Goal: Task Accomplishment & Management: Manage account settings

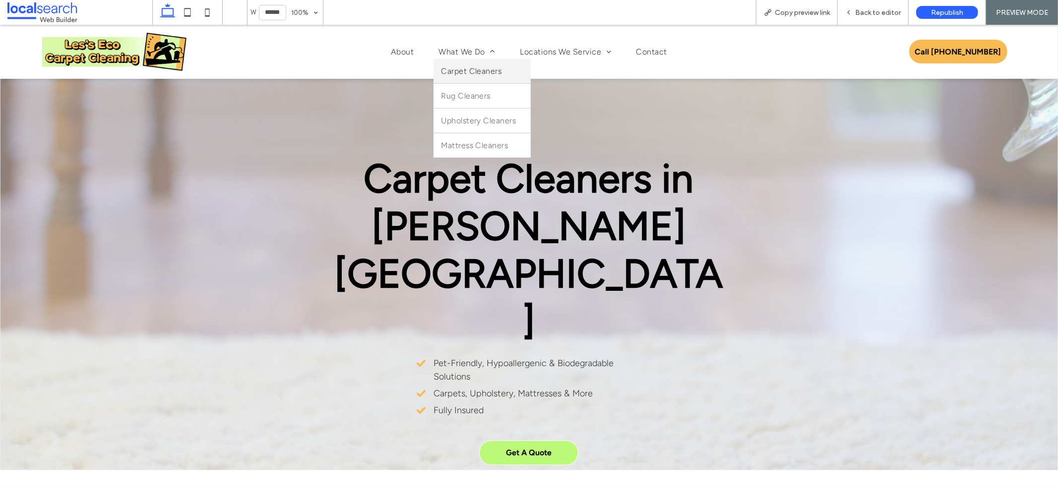
click at [476, 74] on span "Carpet Cleaners" at bounding box center [471, 70] width 61 height 9
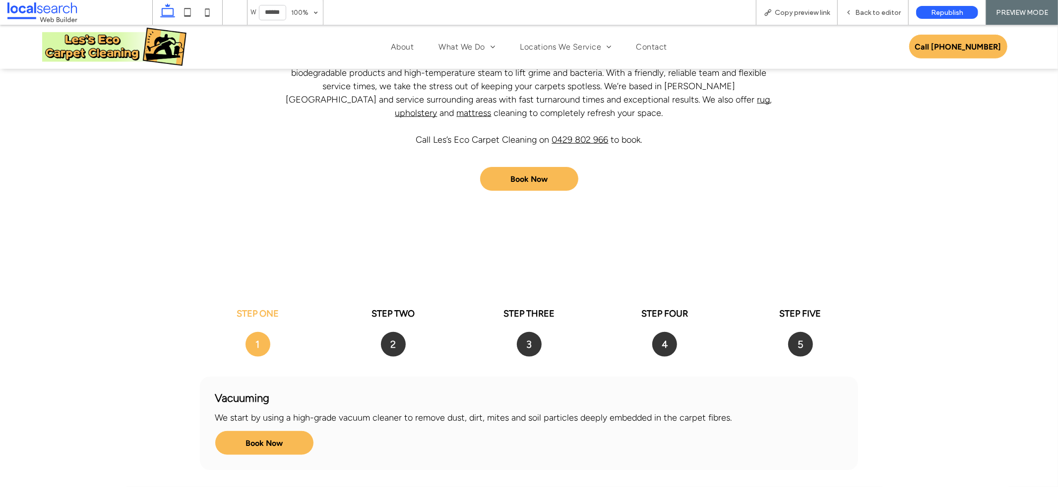
scroll to position [635, 0]
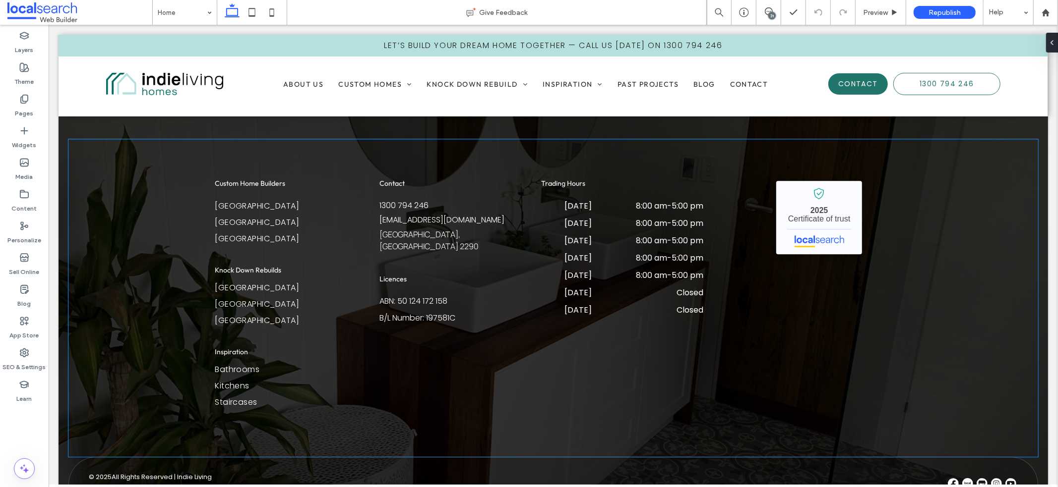
scroll to position [2394, 0]
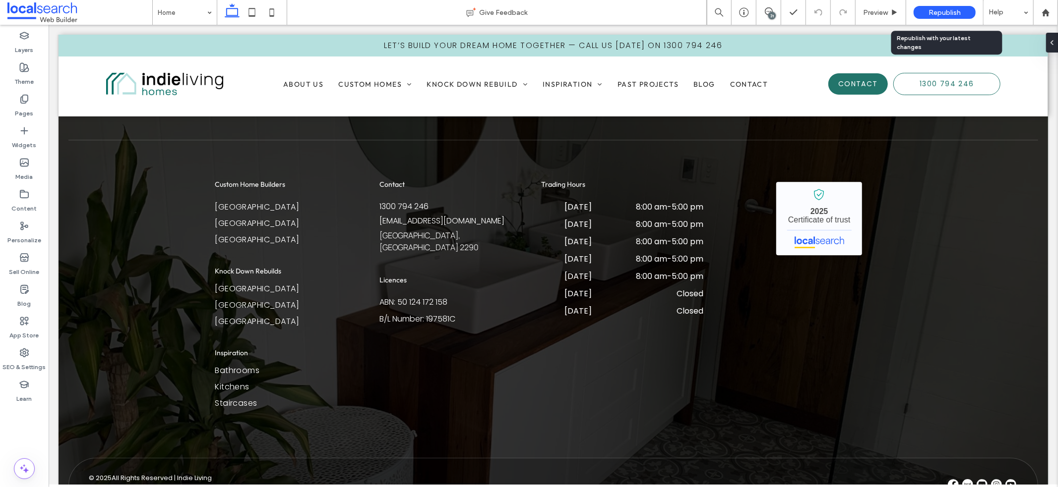
click at [947, 11] on span "Republish" at bounding box center [944, 12] width 32 height 8
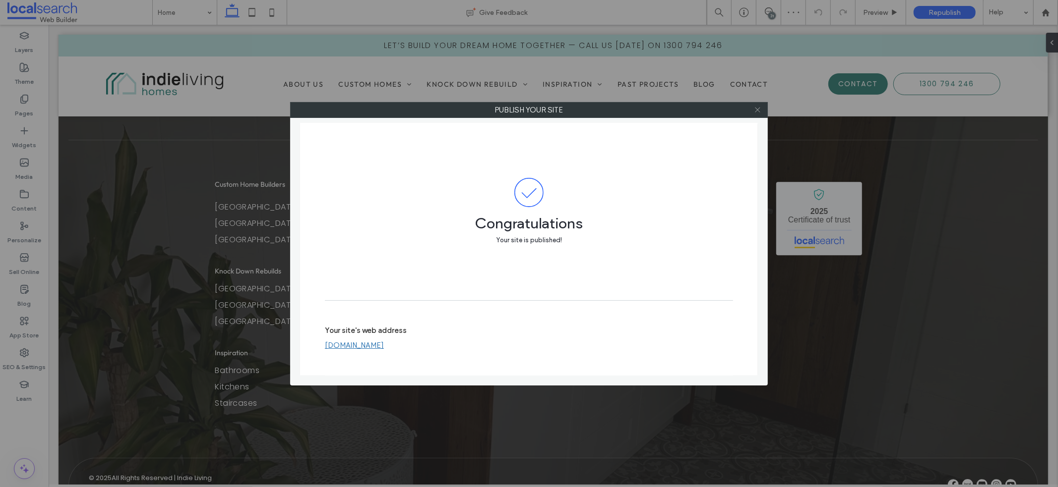
click at [758, 110] on use at bounding box center [757, 110] width 5 height 5
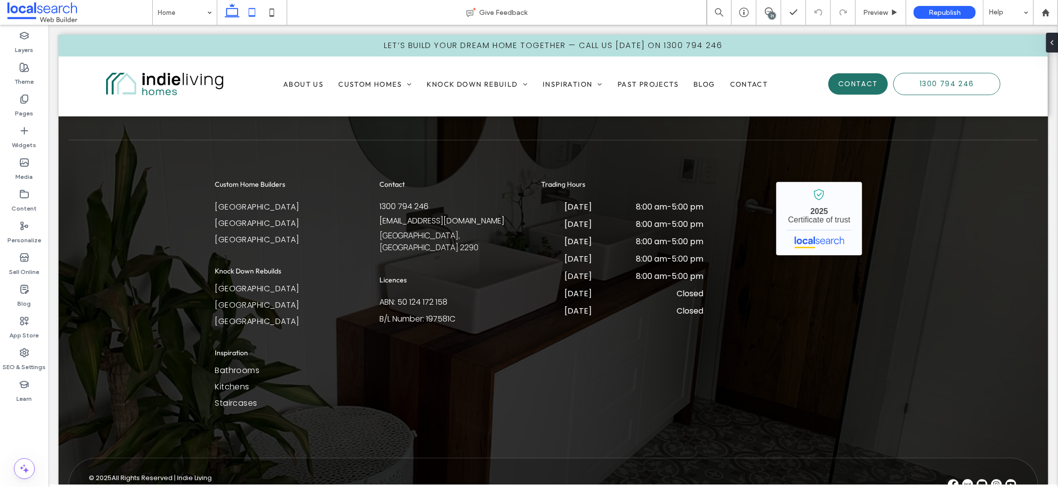
click at [247, 13] on icon at bounding box center [252, 12] width 20 height 20
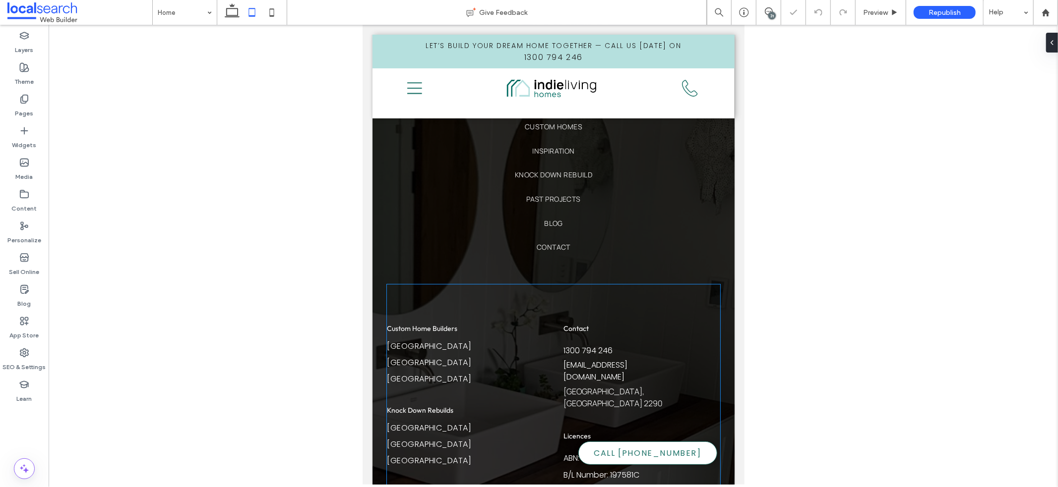
scroll to position [2627, 0]
click at [231, 13] on icon at bounding box center [232, 12] width 20 height 20
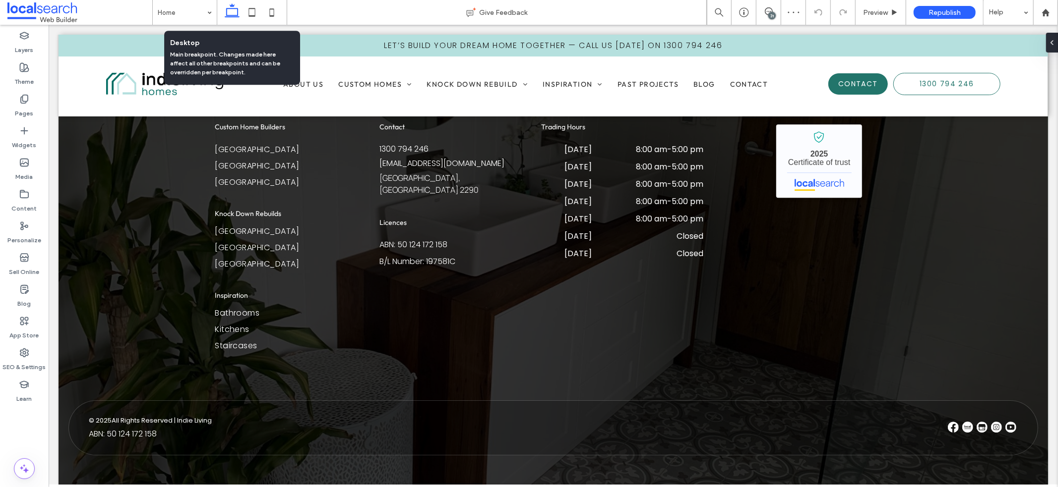
scroll to position [2248, 0]
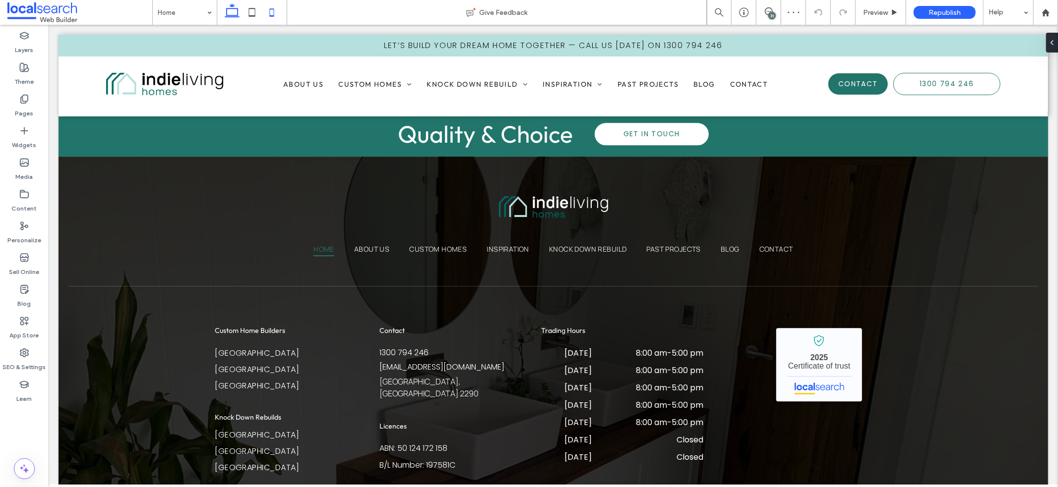
click at [272, 10] on icon at bounding box center [272, 12] width 20 height 20
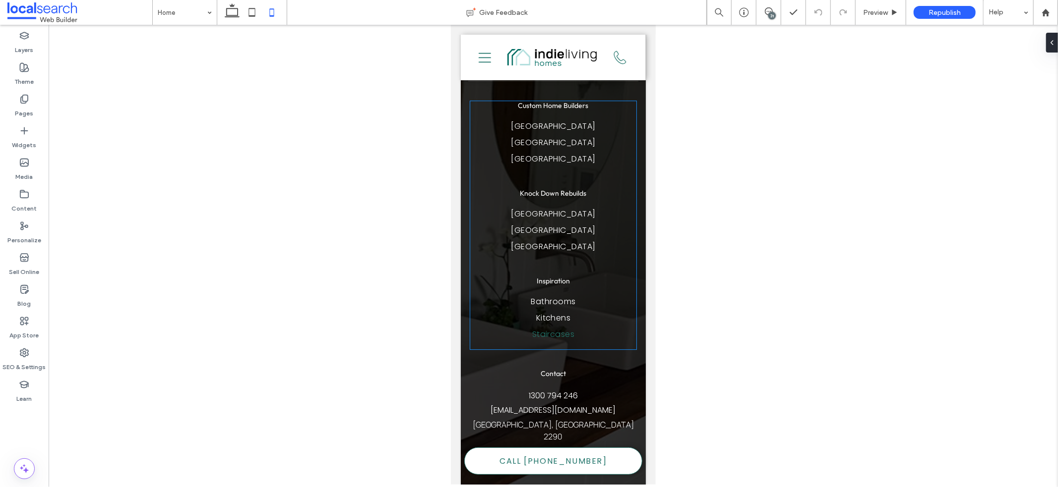
scroll to position [2467, 0]
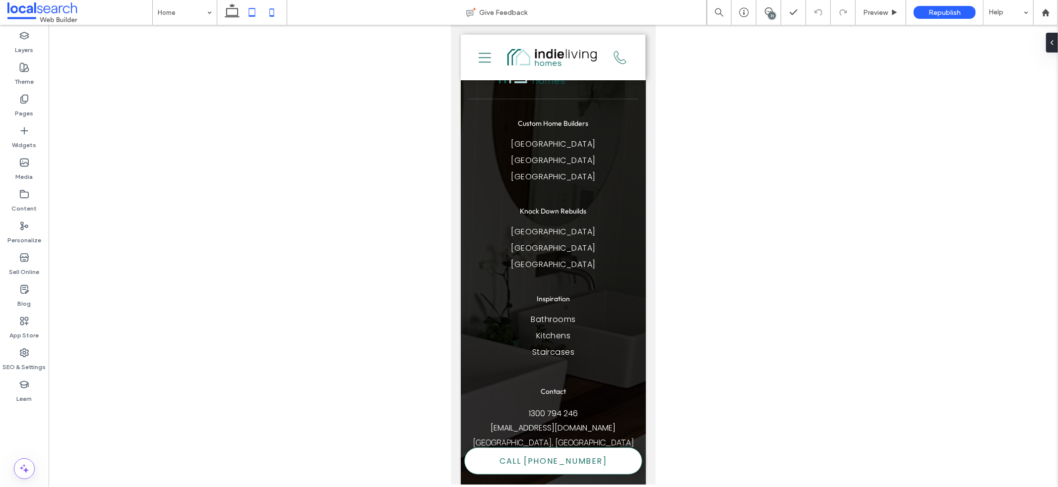
click at [249, 18] on icon at bounding box center [252, 12] width 20 height 20
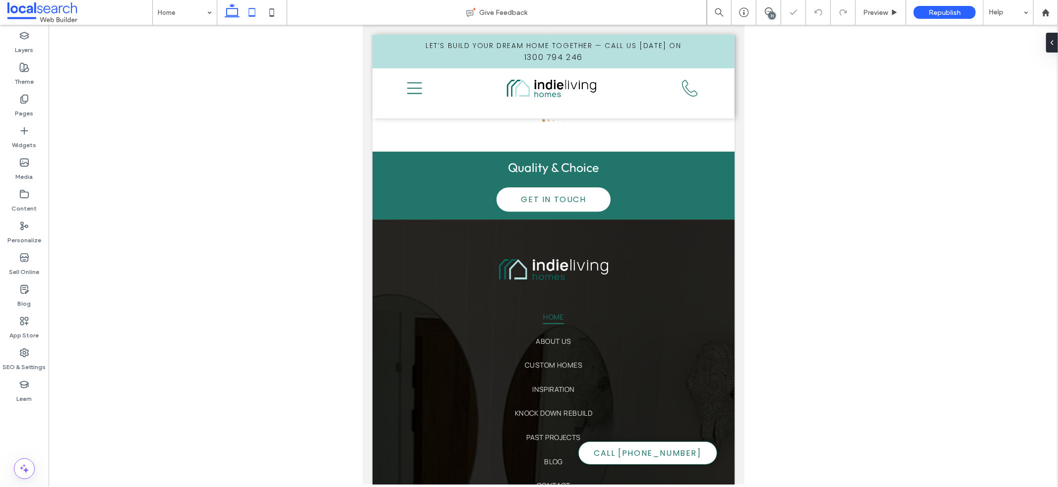
click at [232, 13] on icon at bounding box center [232, 12] width 20 height 20
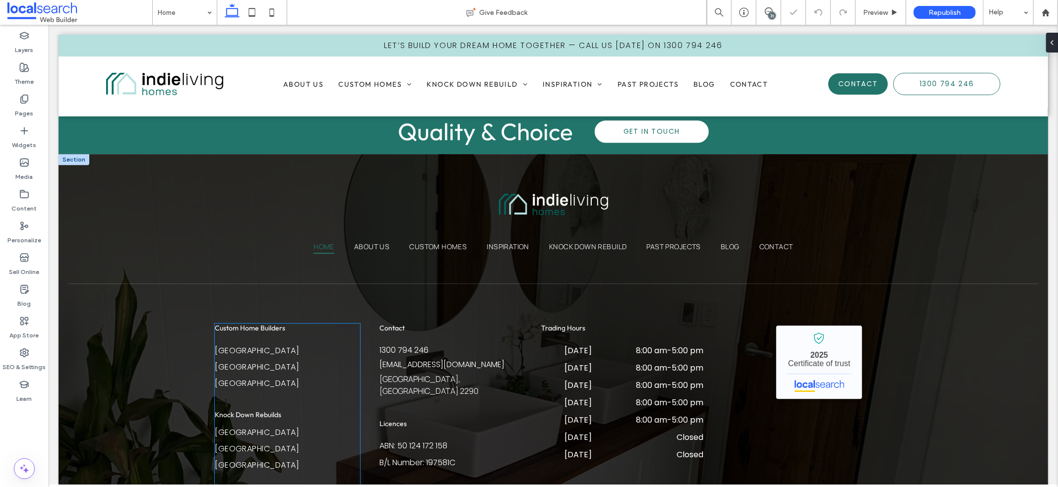
scroll to position [2300, 0]
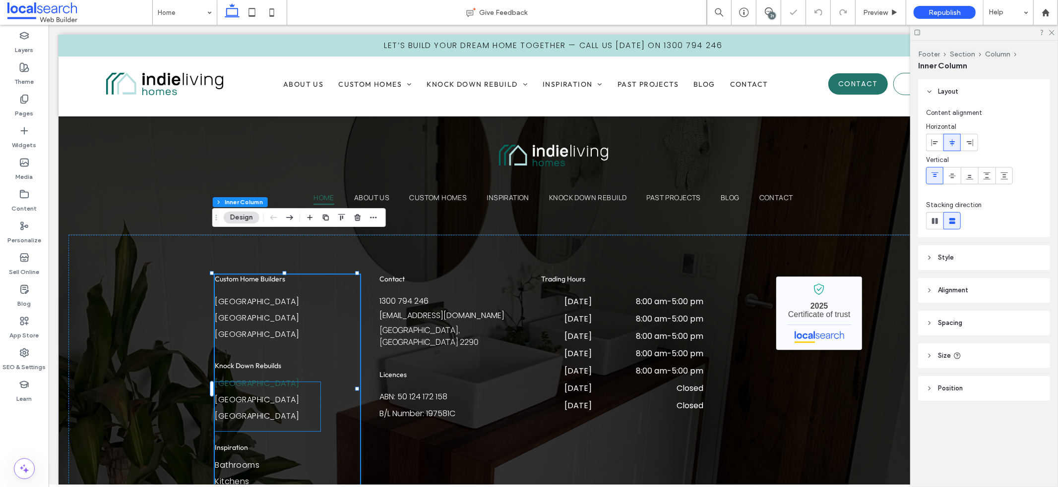
click at [289, 377] on link "Newcastle" at bounding box center [267, 385] width 106 height 16
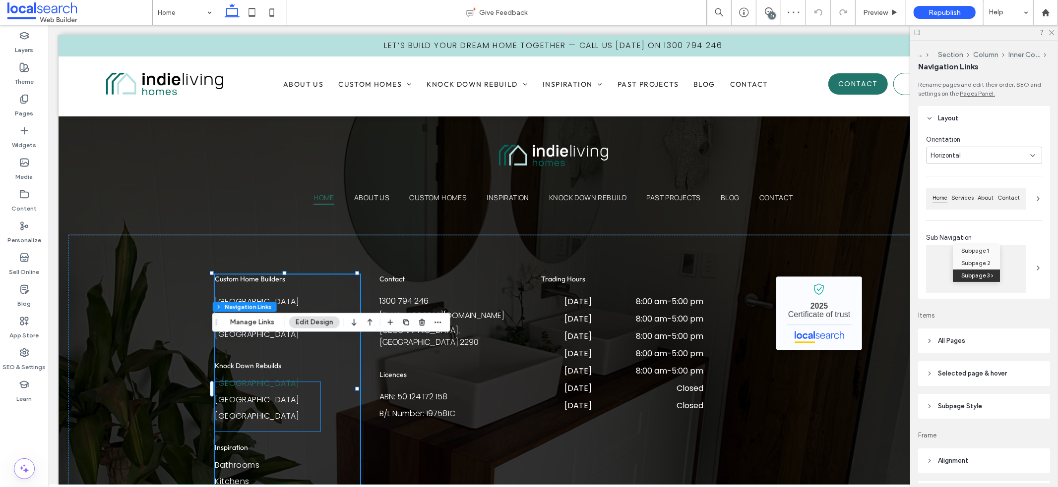
type input "***"
type input "****"
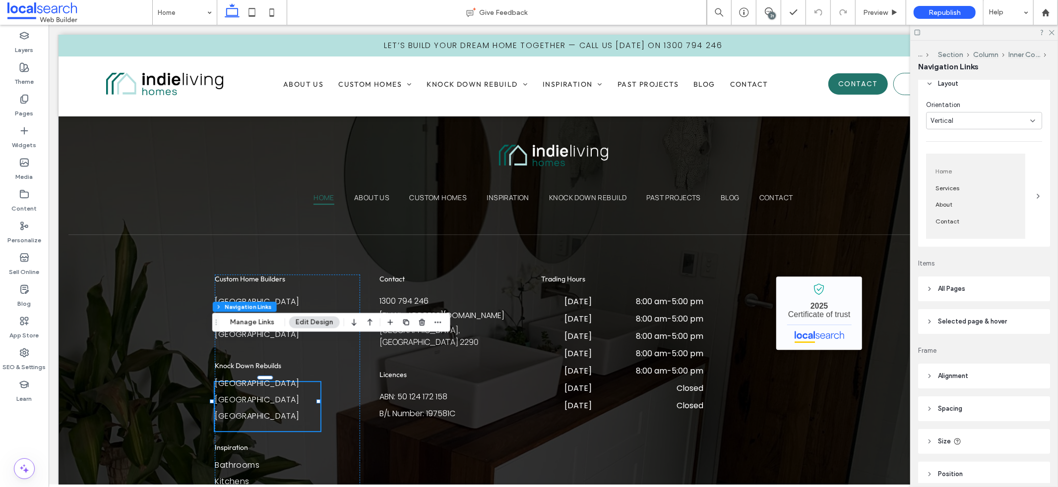
scroll to position [78, 0]
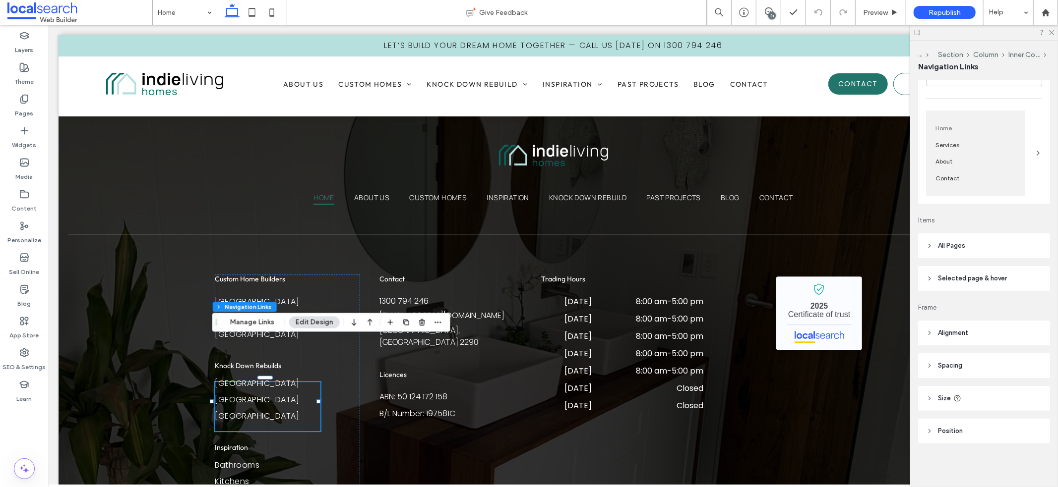
click at [943, 358] on header "Spacing" at bounding box center [984, 366] width 132 height 25
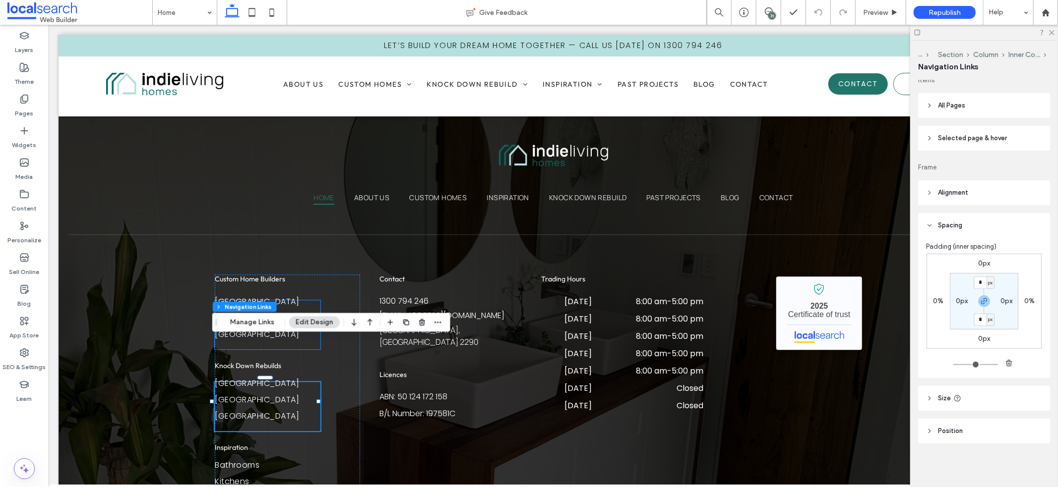
click at [286, 311] on link "Lake Macquarie" at bounding box center [267, 319] width 106 height 16
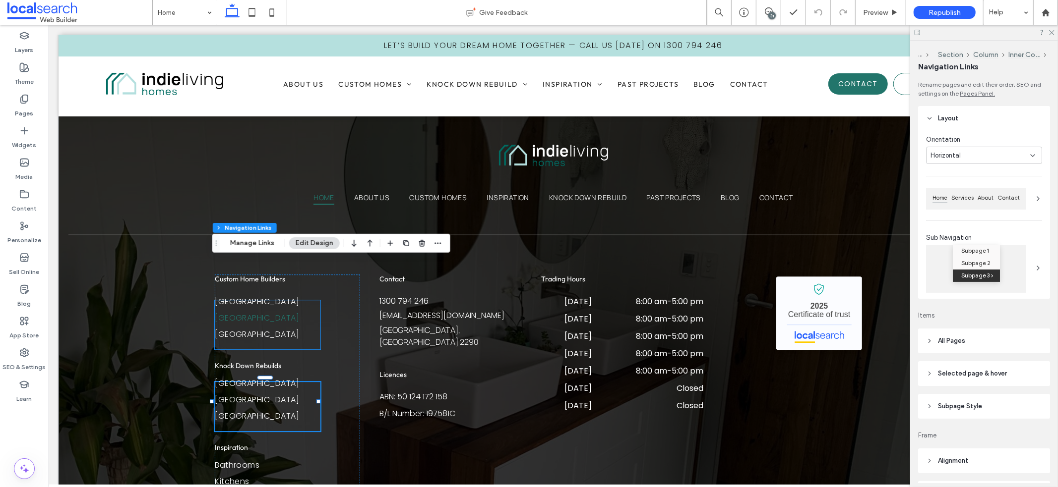
type input "***"
type input "****"
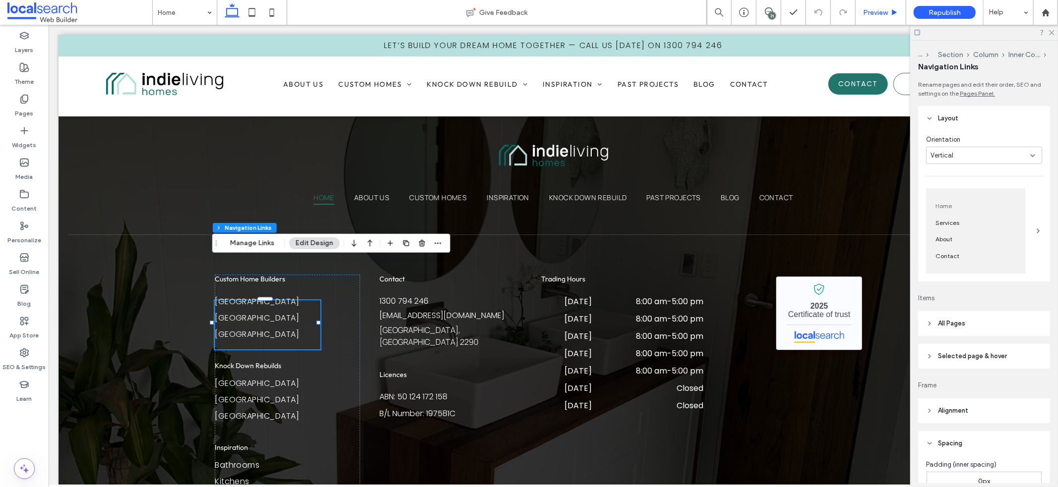
click at [870, 13] on span "Preview" at bounding box center [875, 12] width 25 height 8
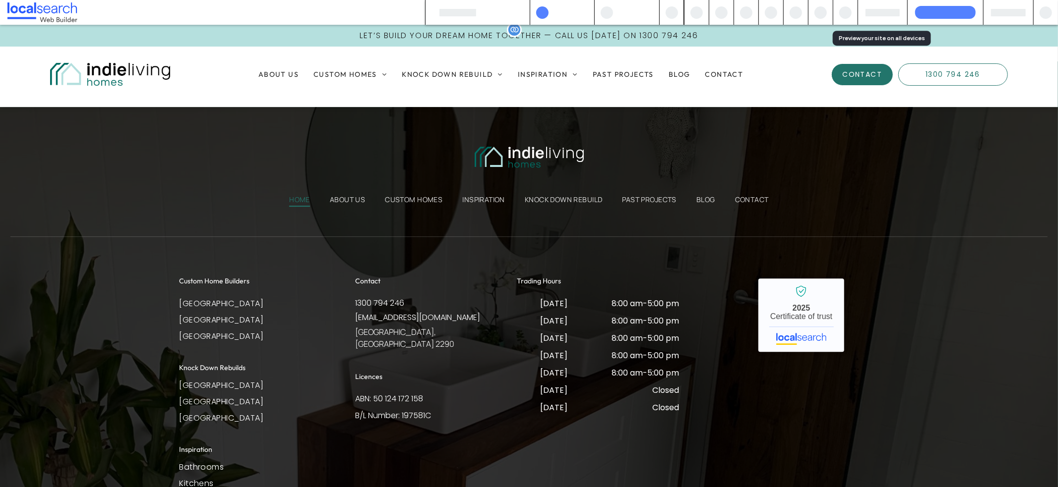
scroll to position [2300, 0]
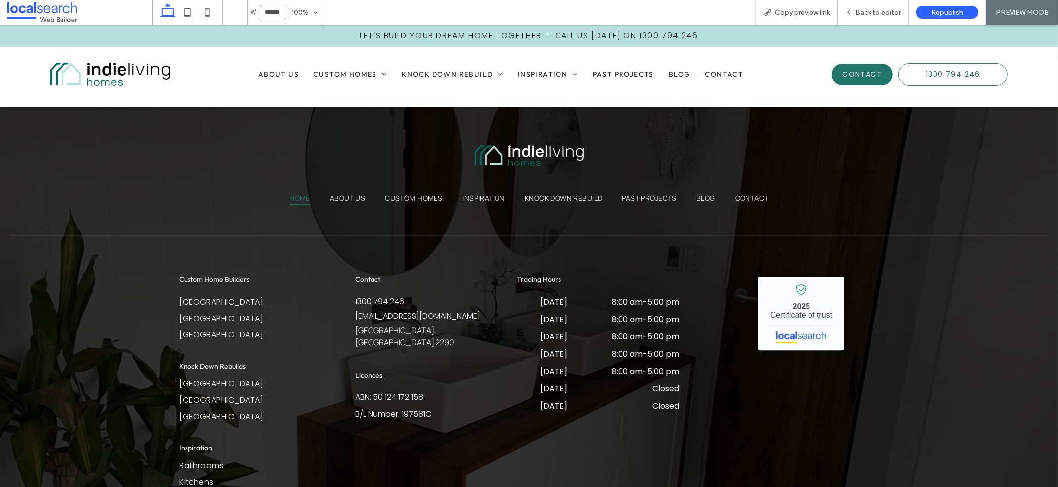
click at [267, 12] on input "******" at bounding box center [272, 12] width 27 height 15
type input "******"
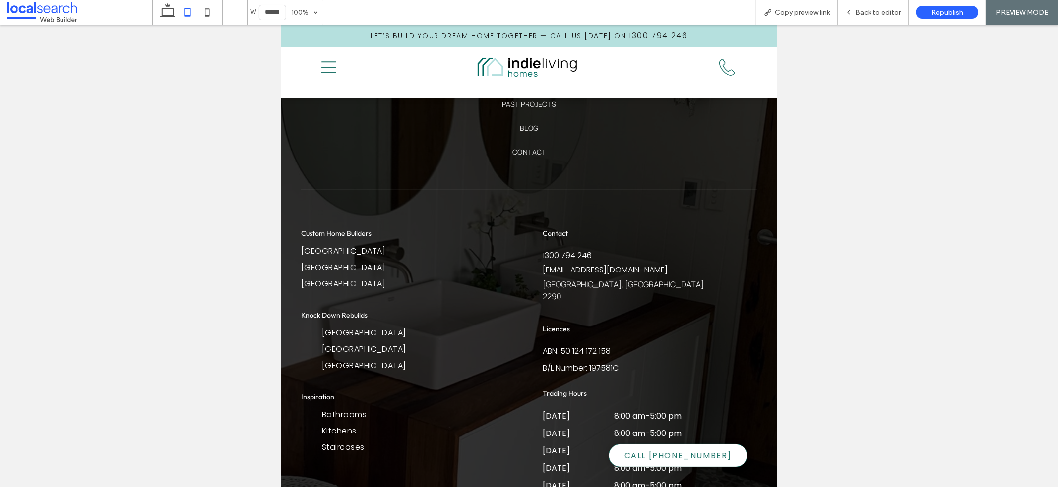
scroll to position [2500, 0]
click at [400, 245] on div "Custom Home Builders Newcastle Lake Macquarie Hunter Valley Newcastle Lake Macq…" at bounding box center [408, 343] width 214 height 234
click at [861, 8] on span "Back to editor" at bounding box center [878, 12] width 46 height 8
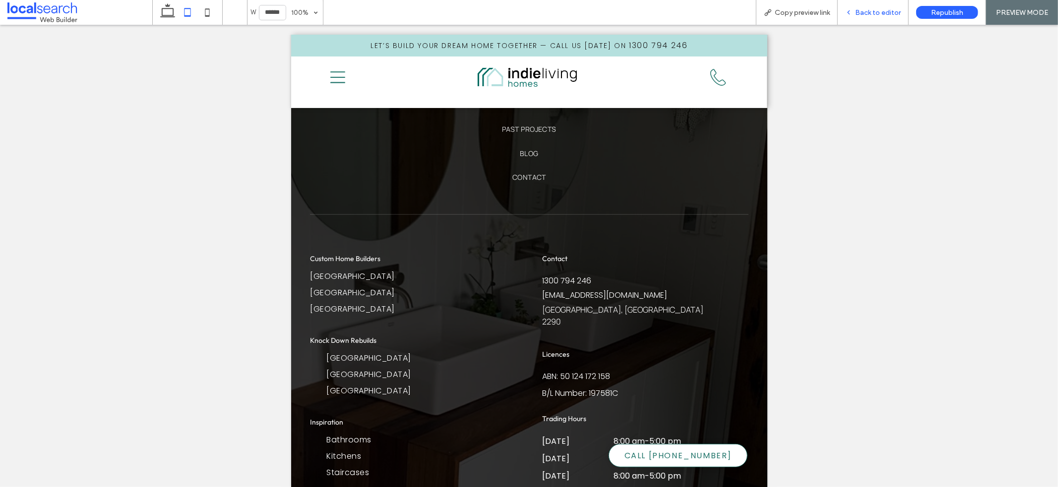
scroll to position [2540, 0]
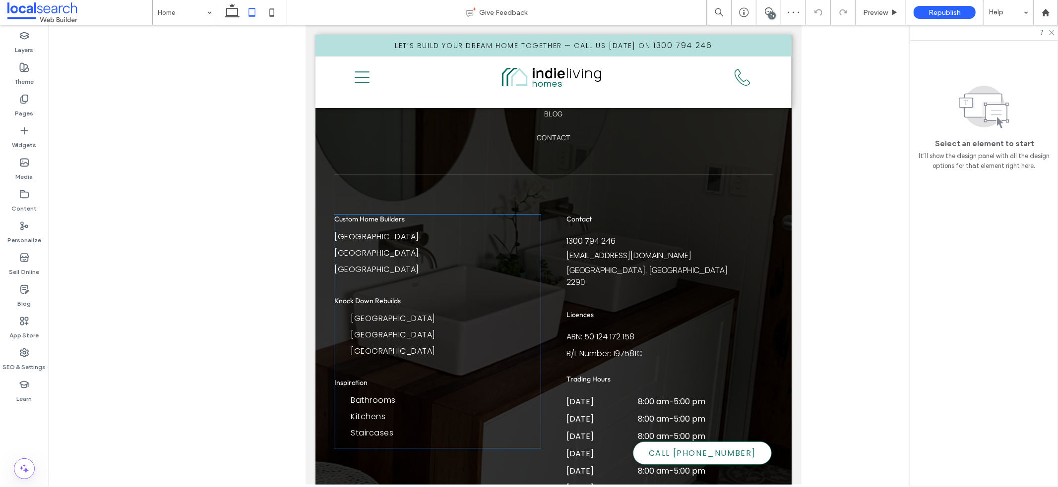
click at [439, 244] on div "Custom Home Builders Newcastle Lake Macquarie Hunter Valley Newcastle Lake Macq…" at bounding box center [437, 331] width 206 height 234
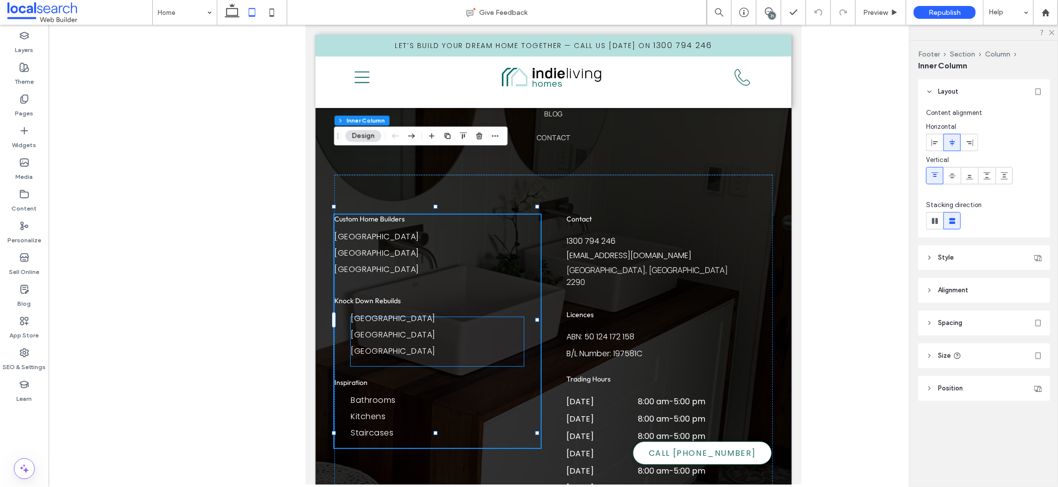
click at [422, 317] on ul "Newcastle Lake Macquarie Hunter Valley" at bounding box center [436, 341] width 173 height 49
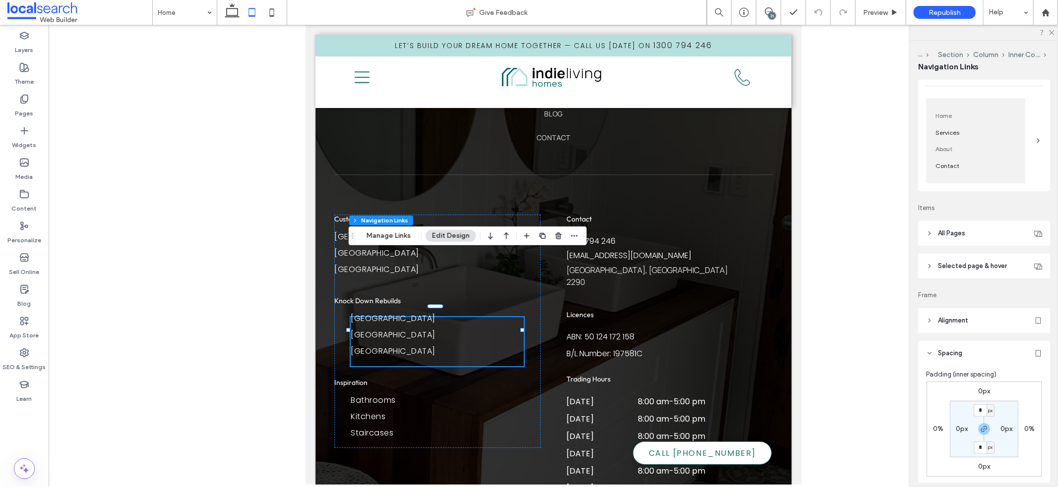
scroll to position [0, 0]
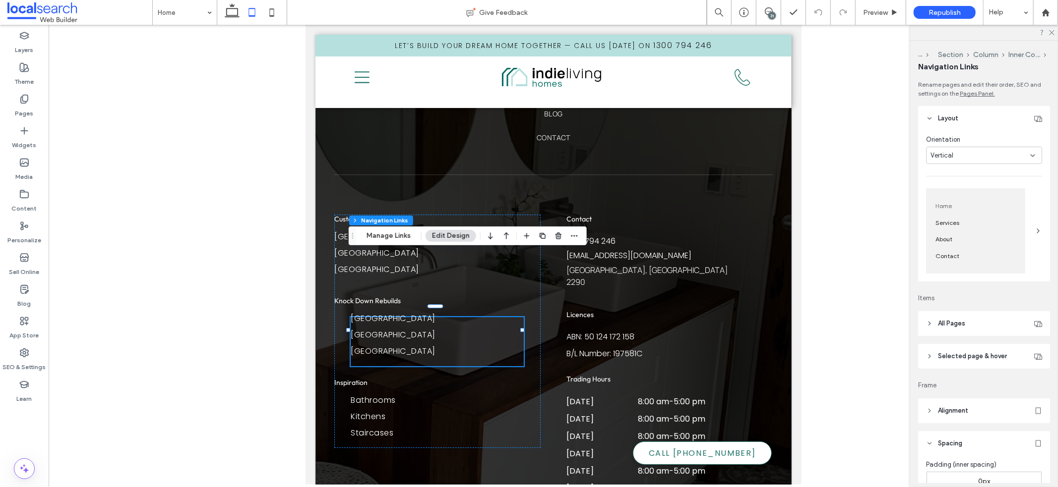
click at [944, 420] on header "Alignment" at bounding box center [984, 411] width 132 height 25
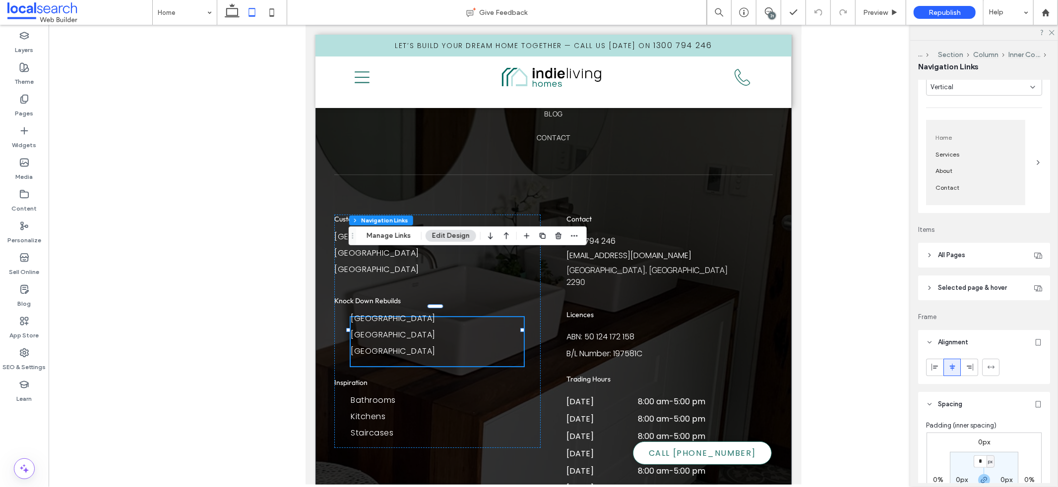
scroll to position [81, 0]
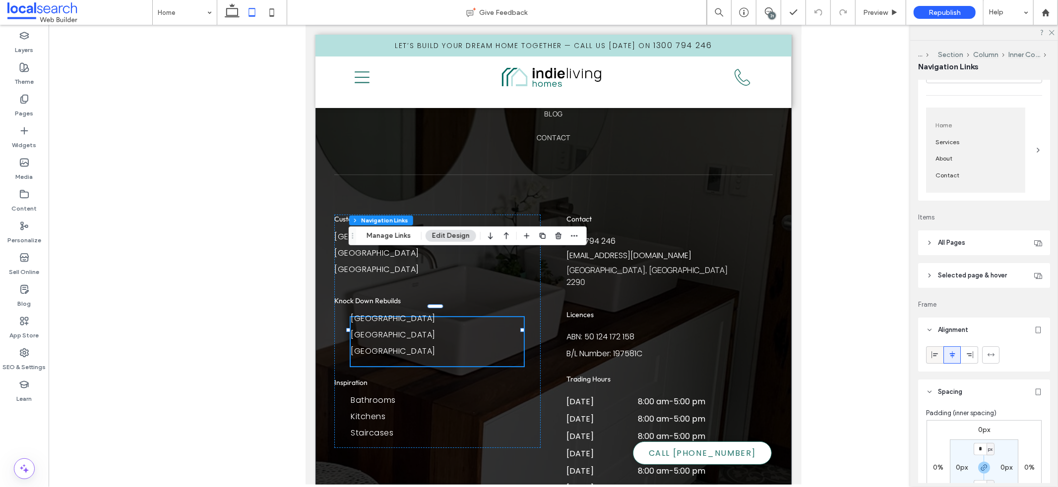
click at [938, 358] on icon at bounding box center [935, 355] width 8 height 8
click at [462, 399] on ul "Bathrooms Kitchens Staircases" at bounding box center [436, 423] width 173 height 49
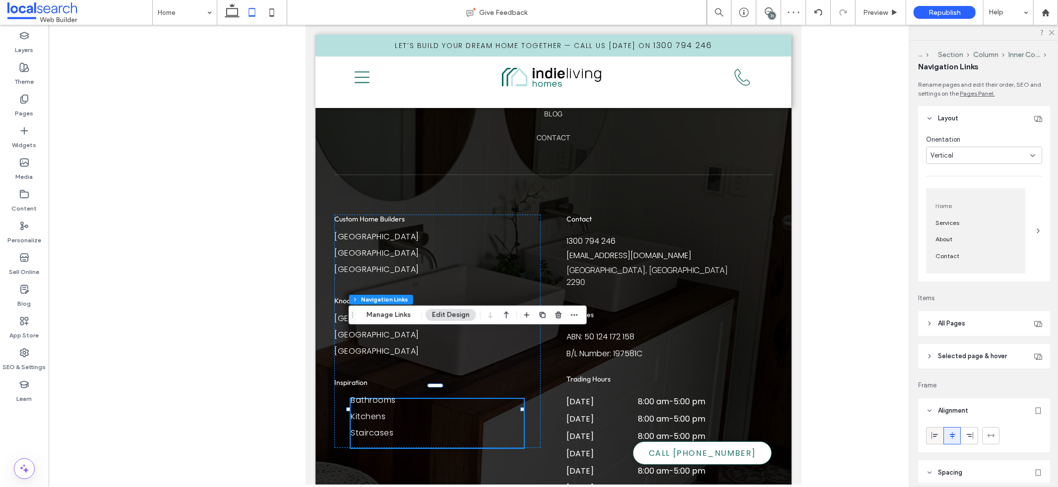
click at [931, 431] on span at bounding box center [935, 436] width 8 height 16
click at [770, 304] on div "Home About Us Custom Homes Inspiration Knock Down Rebuild Past Projects Blog Co…" at bounding box center [553, 313] width 476 height 884
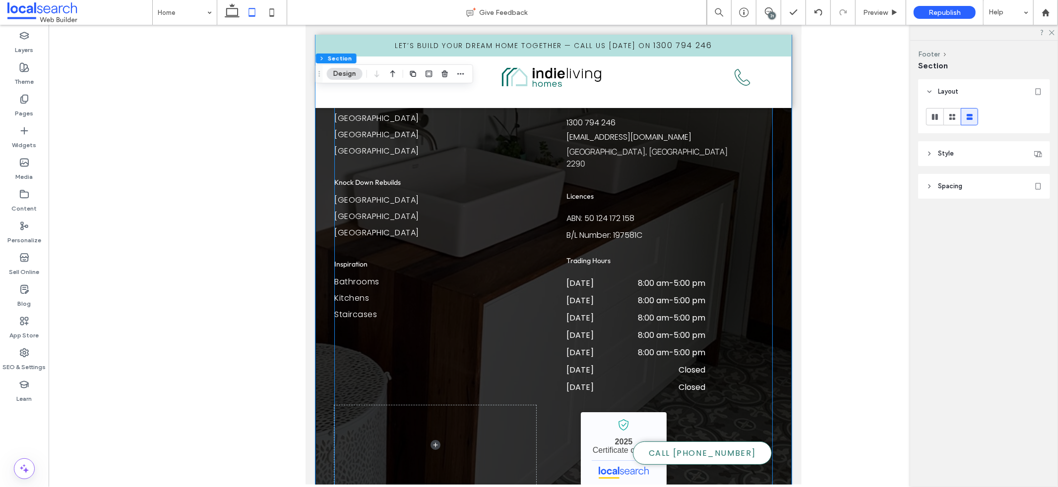
scroll to position [2731, 0]
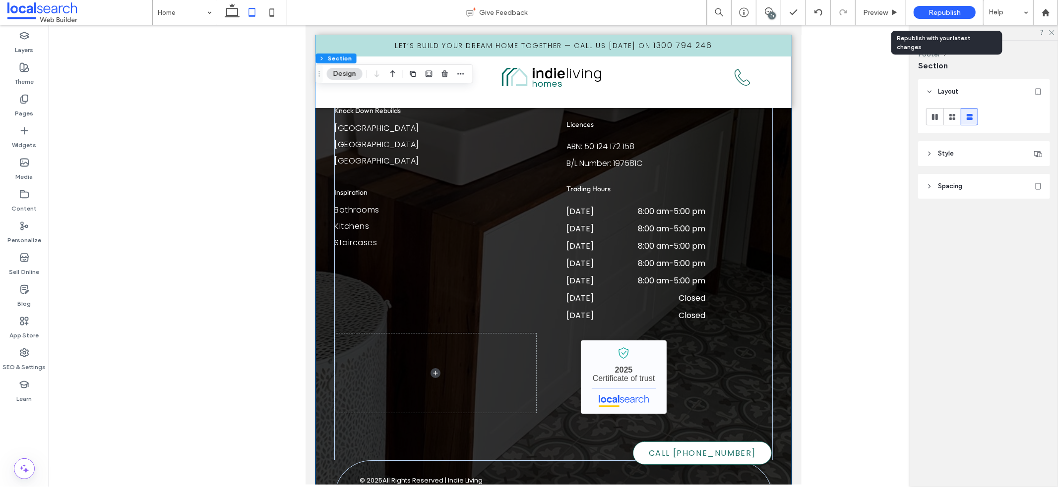
click at [924, 8] on div "Republish" at bounding box center [944, 12] width 62 height 13
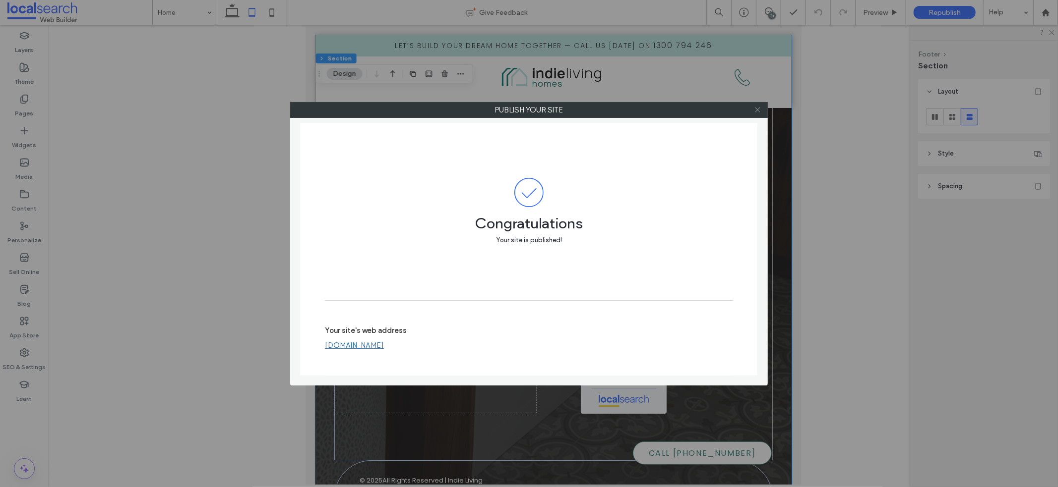
click at [757, 110] on use at bounding box center [757, 110] width 5 height 5
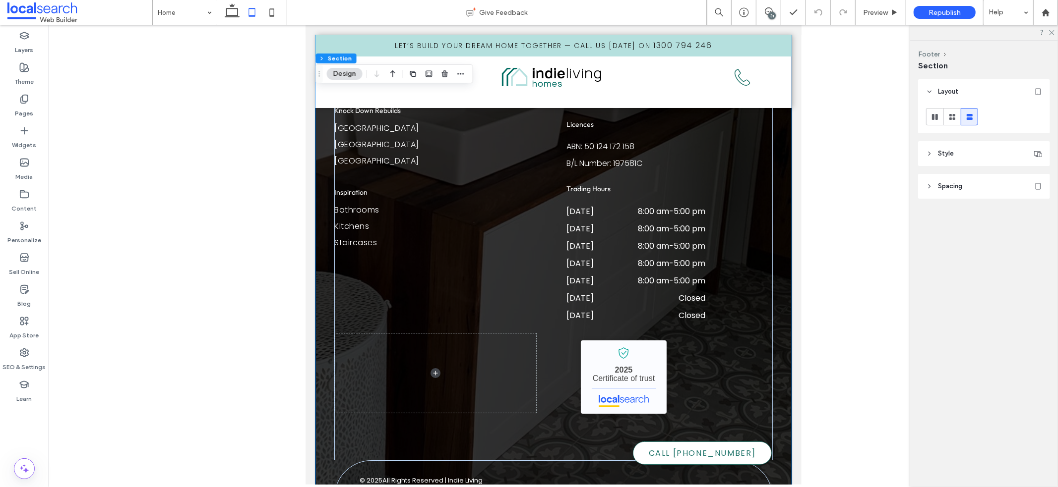
click at [819, 183] on div at bounding box center [553, 255] width 1009 height 460
click at [851, 77] on div at bounding box center [553, 255] width 1009 height 460
